Goal: Information Seeking & Learning: Learn about a topic

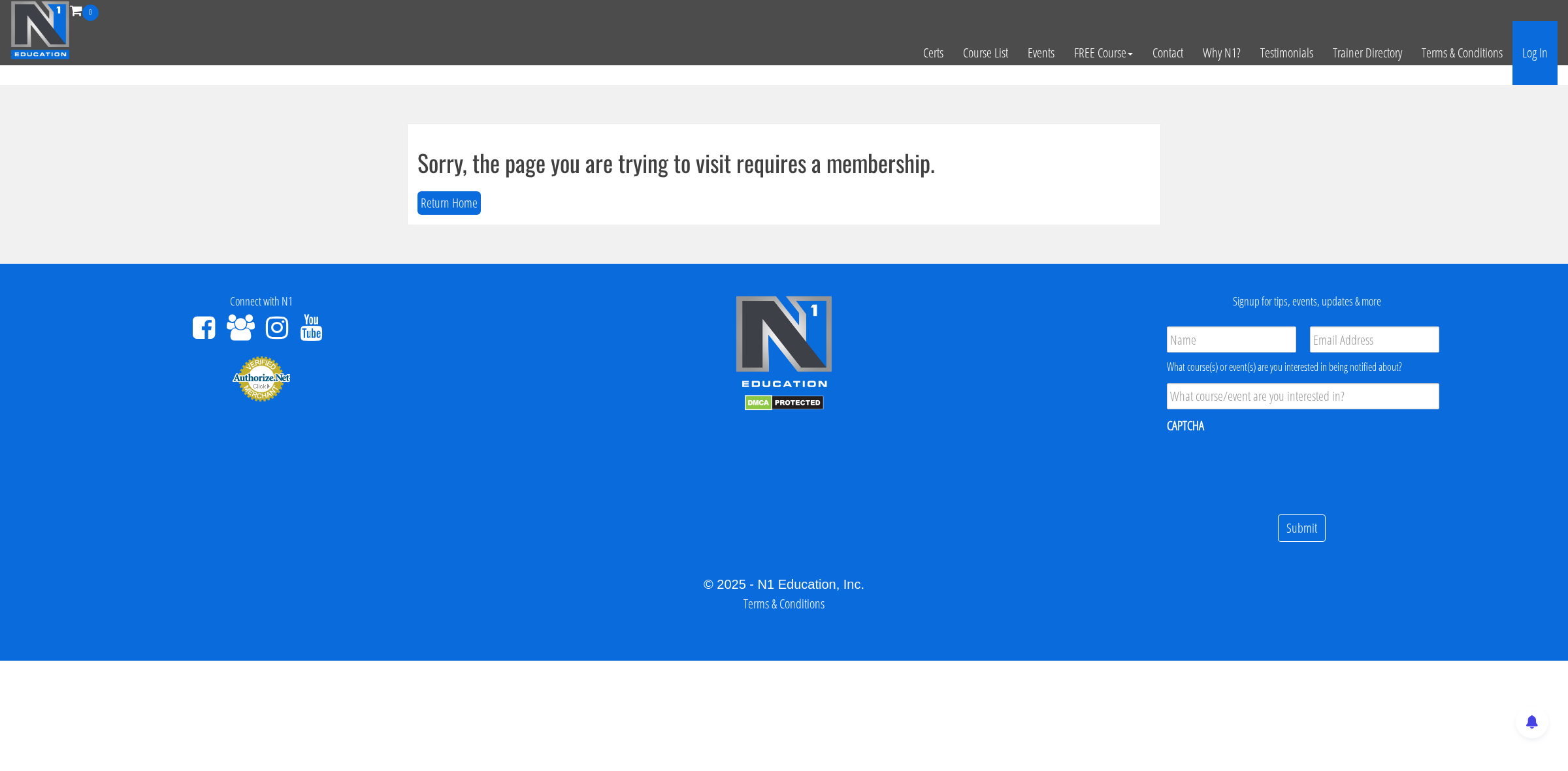
click at [1536, 49] on link "Log In" at bounding box center [1535, 53] width 45 height 64
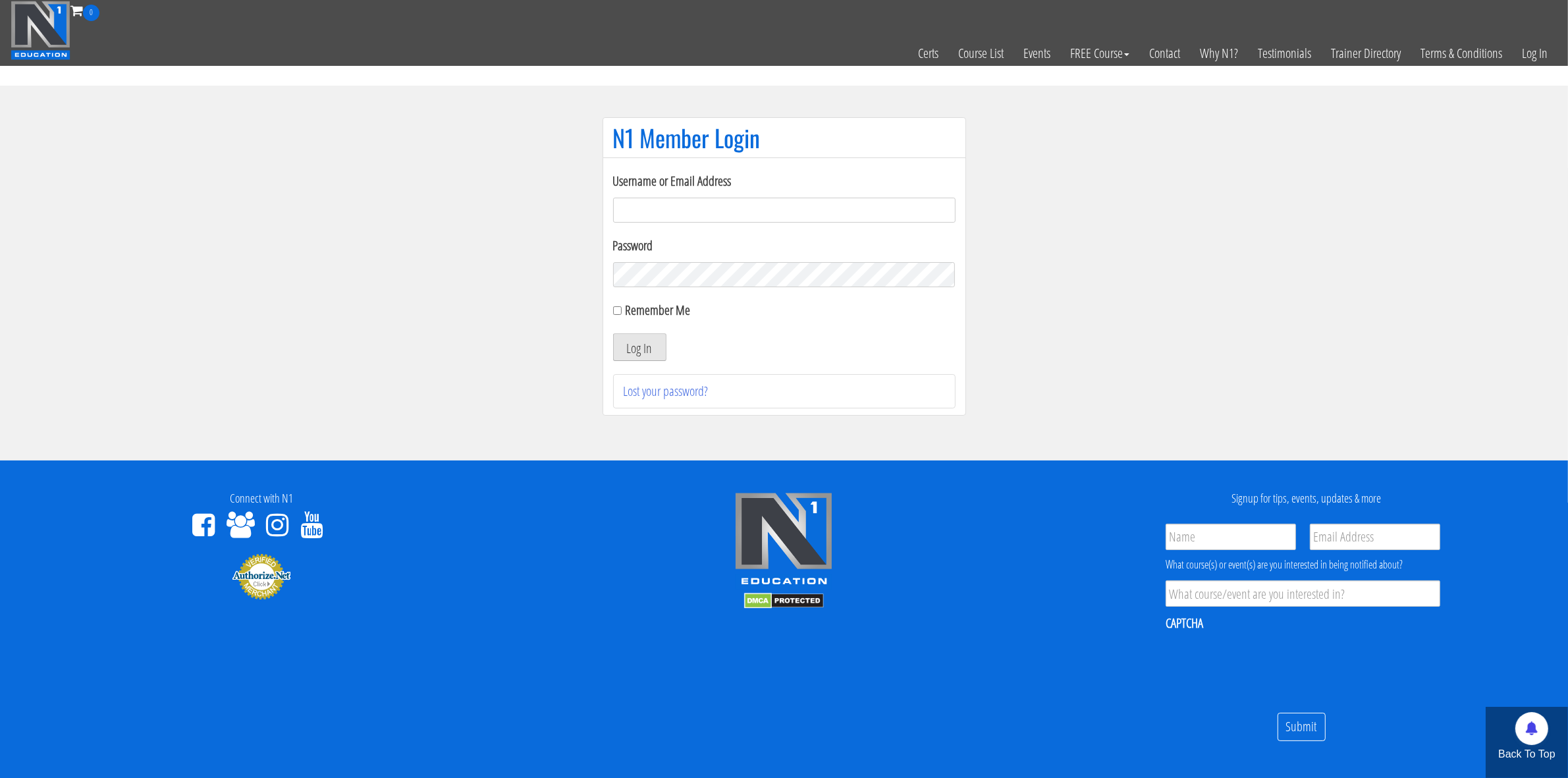
type input "tommy.van hees-5203"
click at [644, 352] on button "Log In" at bounding box center [640, 347] width 53 height 27
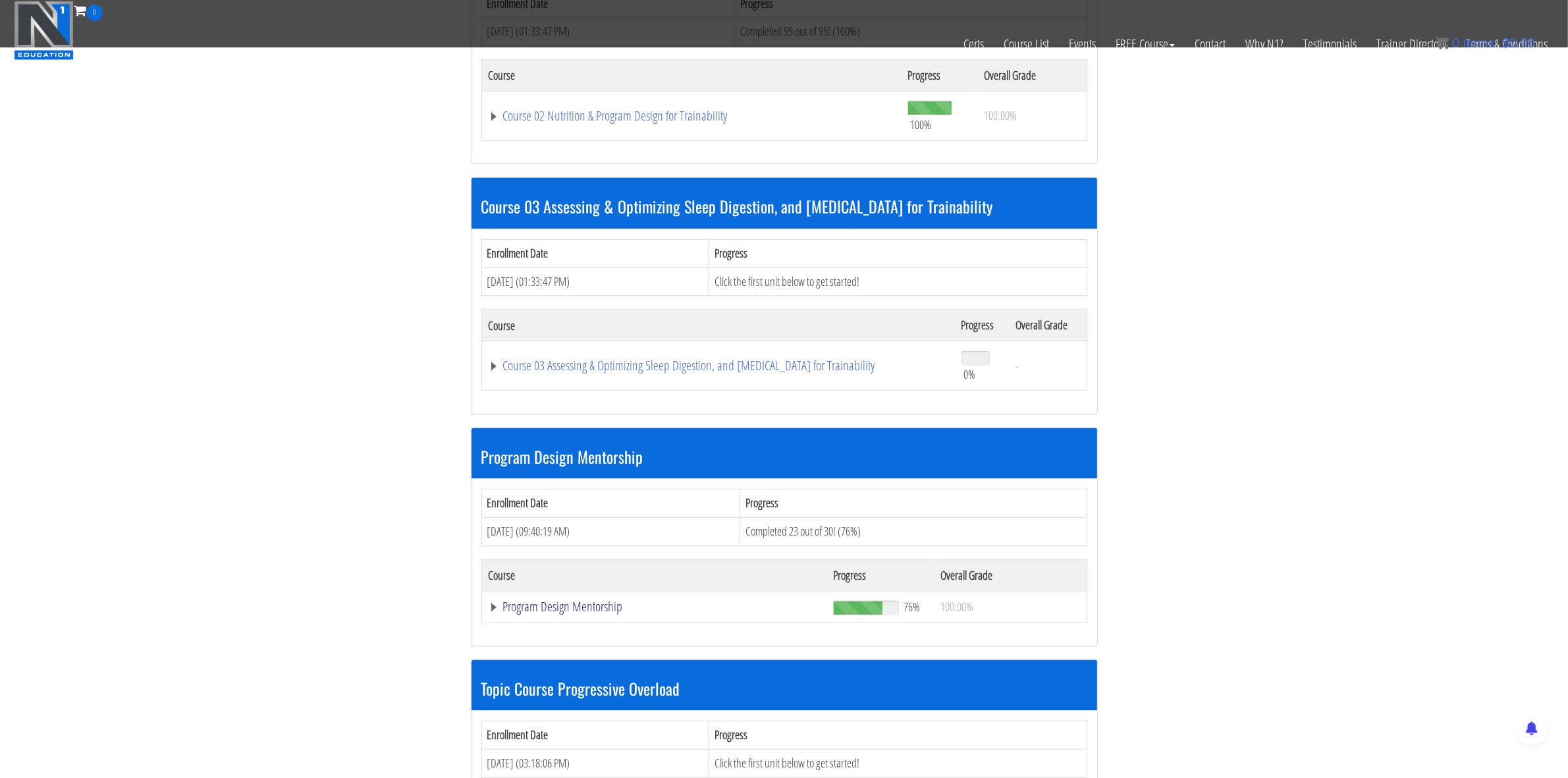
click at [575, 607] on link "Program Design Mentorship" at bounding box center [655, 607] width 331 height 13
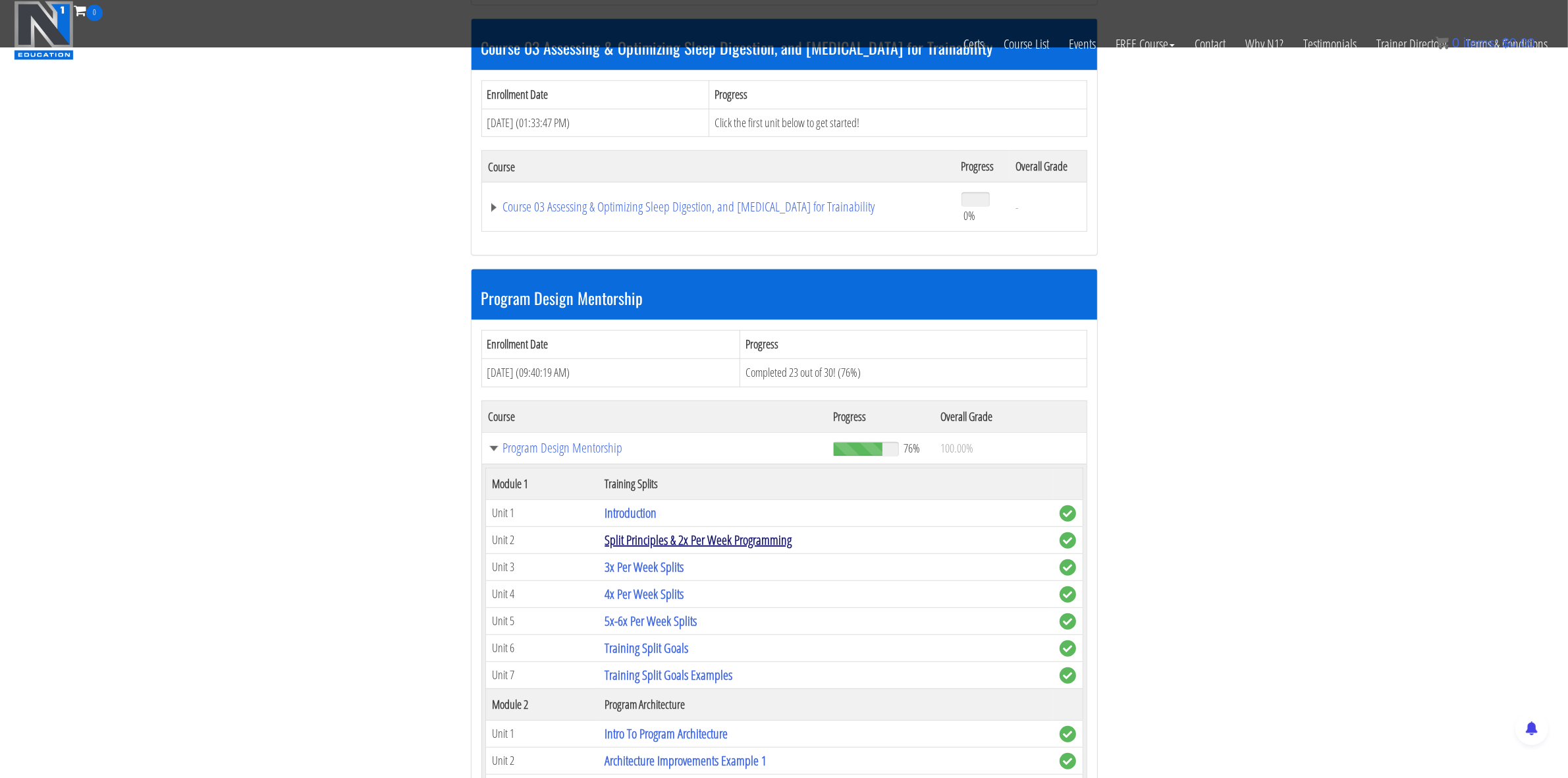
click at [745, 549] on link "Split Principles & 2x Per Week Programming" at bounding box center [698, 540] width 187 height 18
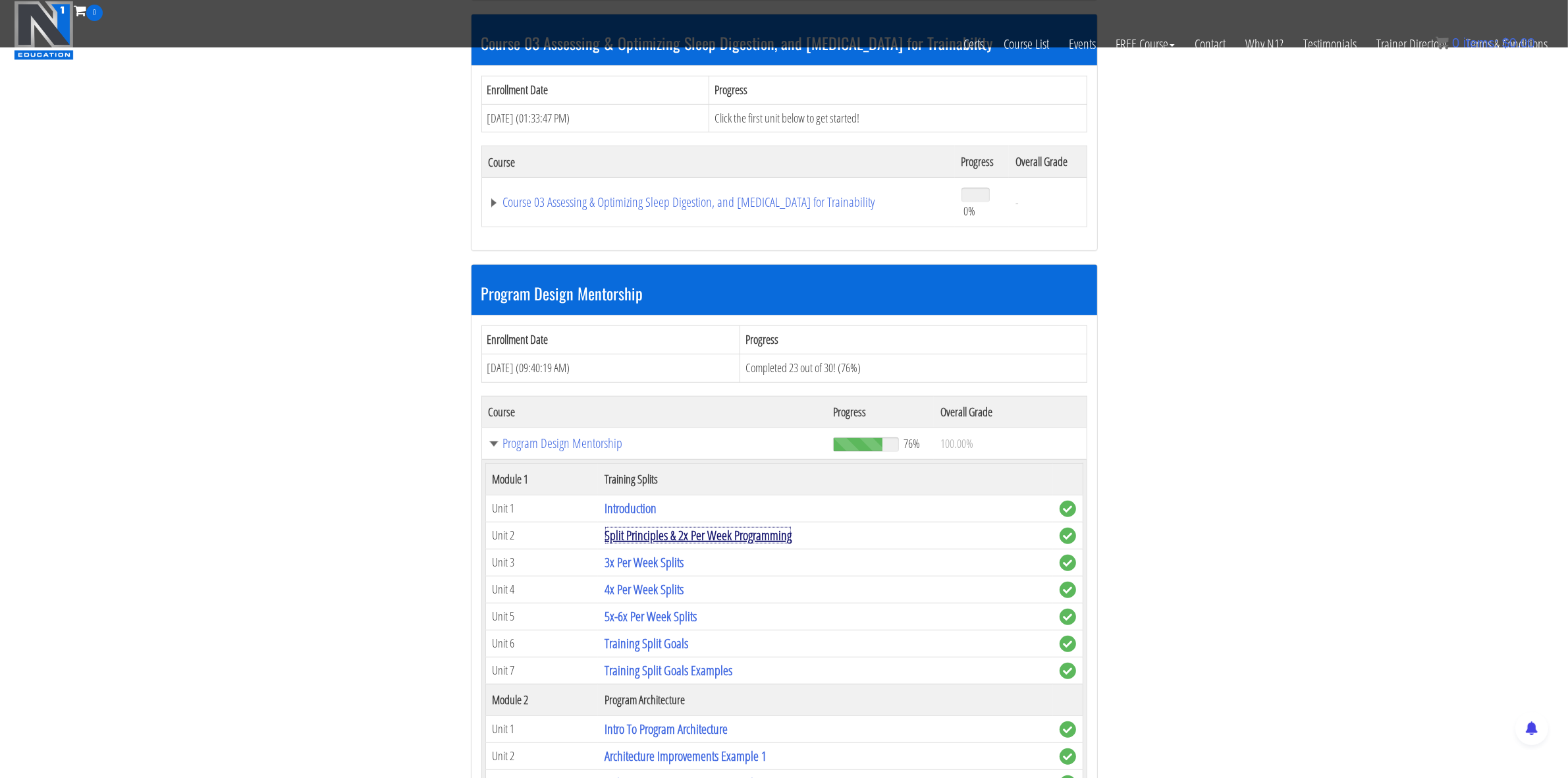
scroll to position [896, 0]
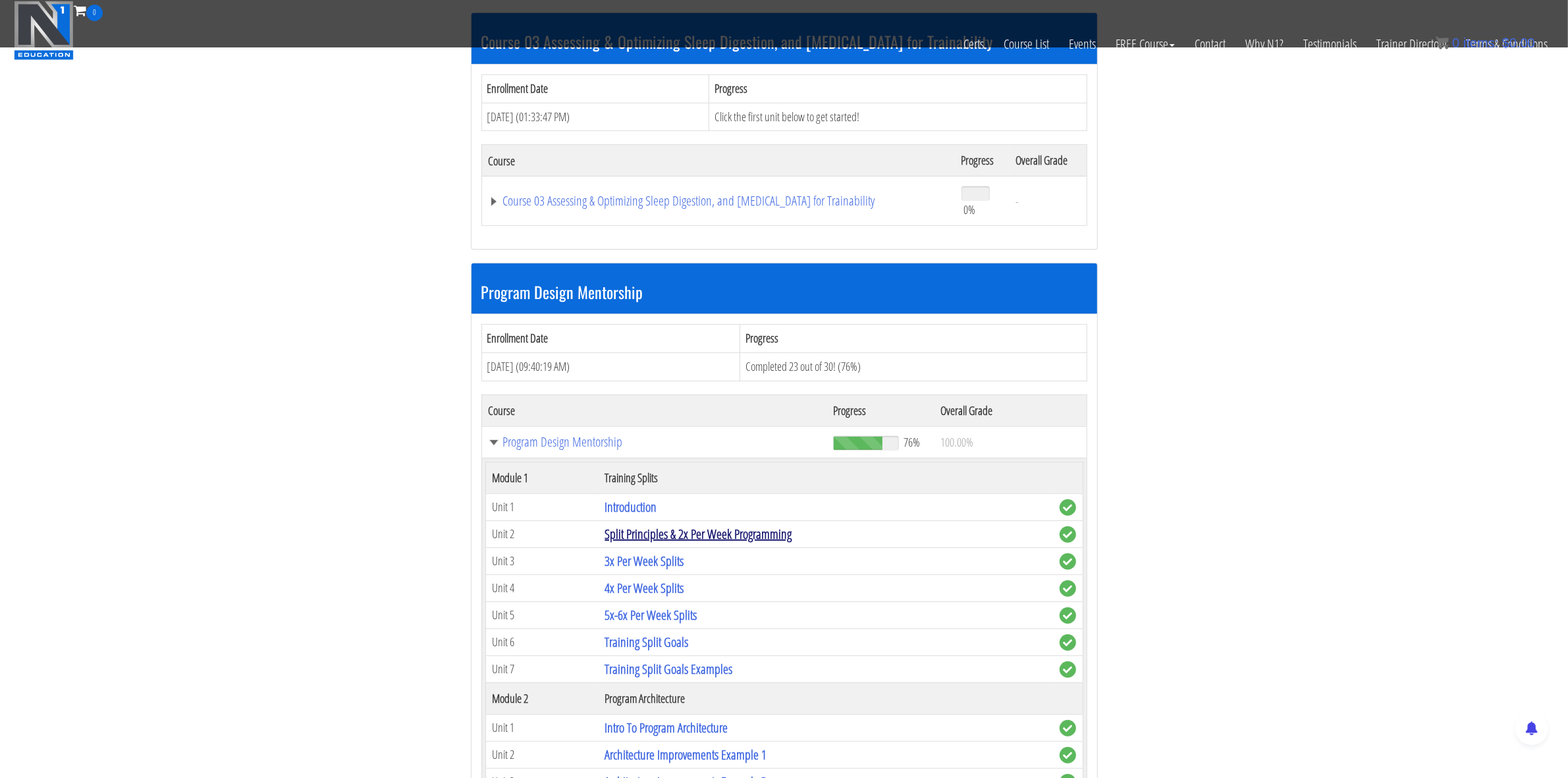
click at [729, 541] on link "Split Principles & 2x Per Week Programming" at bounding box center [698, 534] width 187 height 18
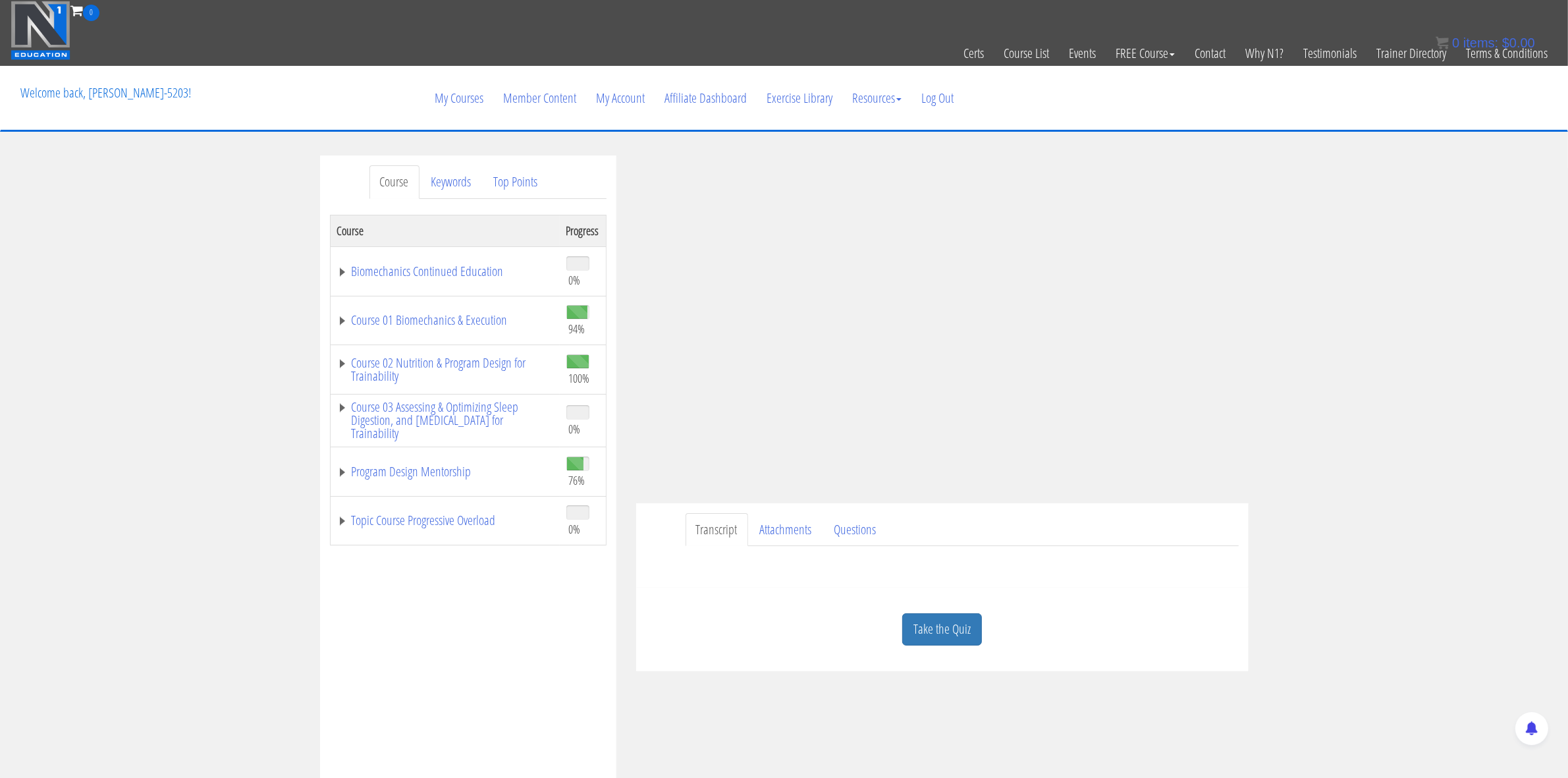
click at [1429, 423] on div "Course Keywords Top Points Course Progress Biomechanics Continued Education 0% …" at bounding box center [784, 528] width 1568 height 745
